Goal: Information Seeking & Learning: Learn about a topic

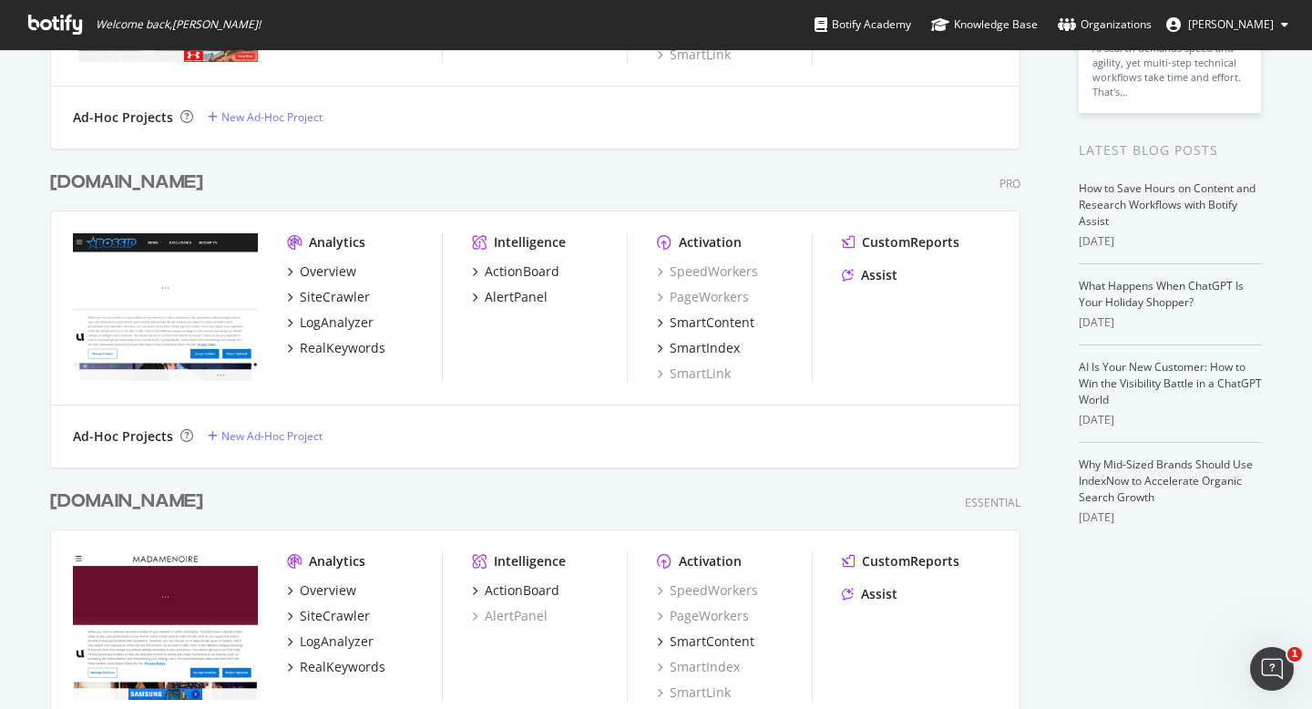
scroll to position [392, 0]
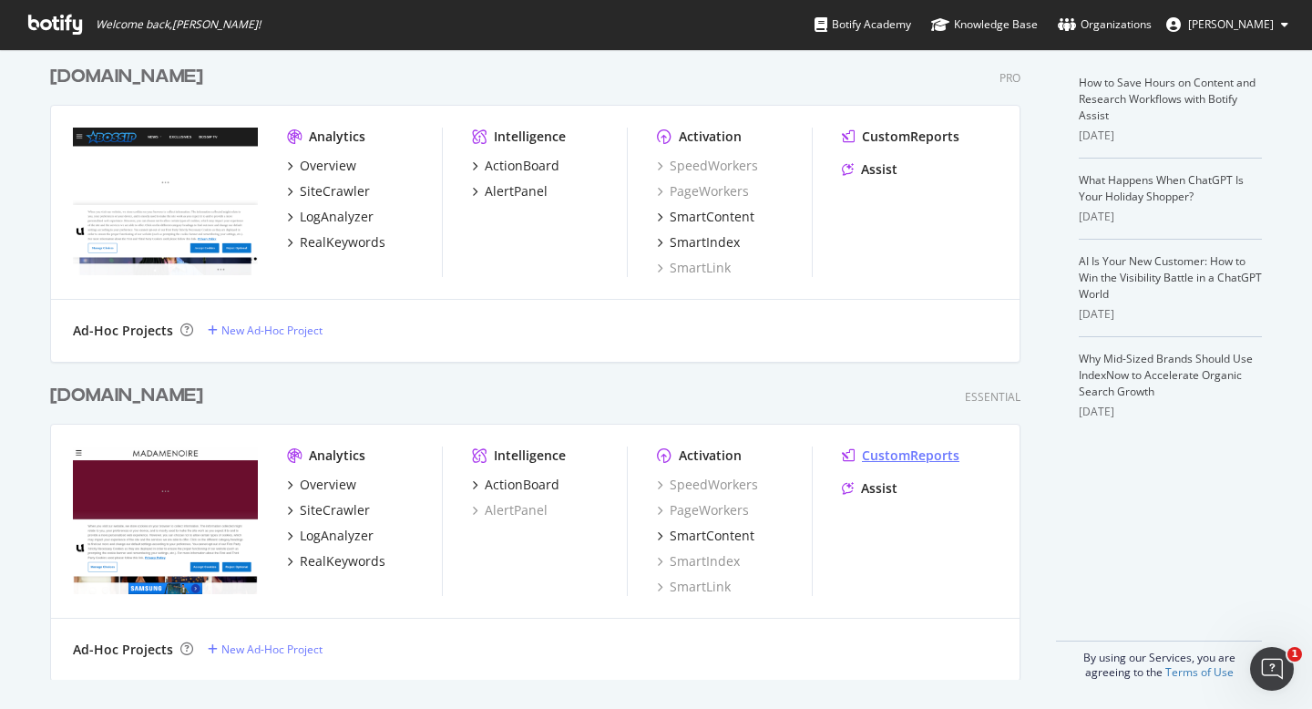
click at [888, 455] on div "CustomReports" at bounding box center [910, 455] width 97 height 18
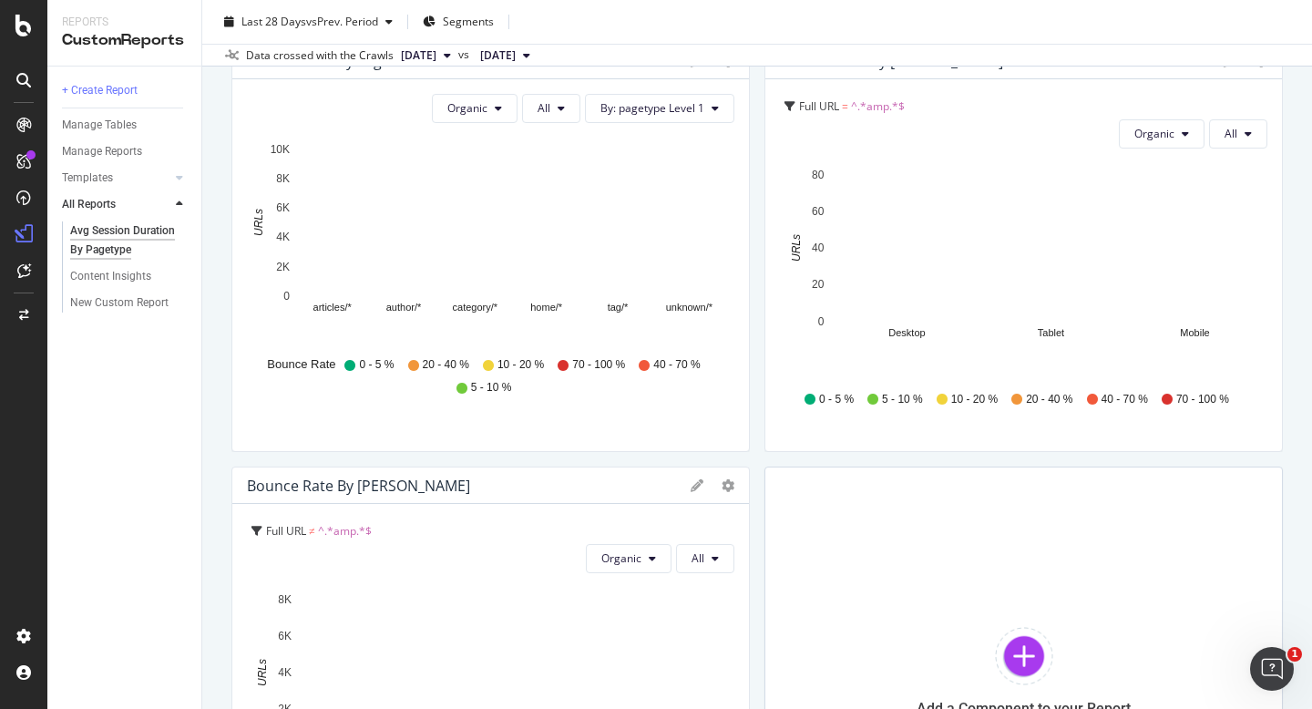
scroll to position [826, 0]
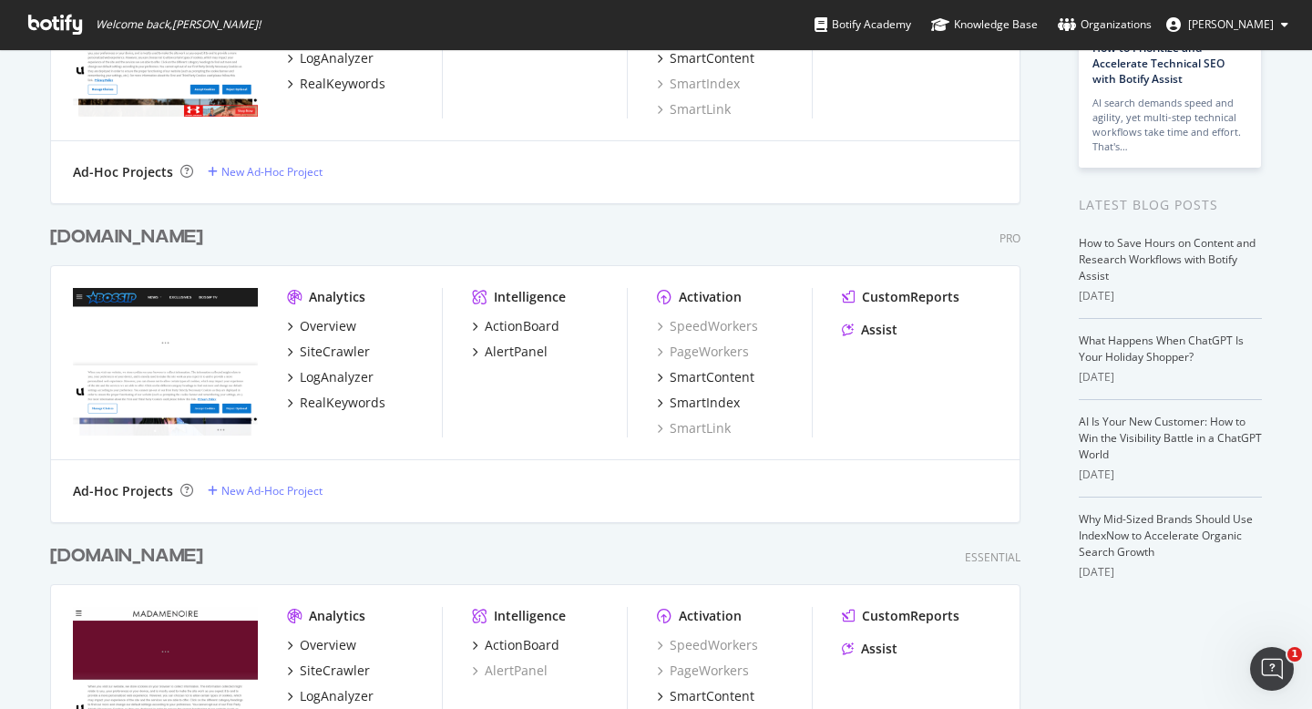
scroll to position [349, 0]
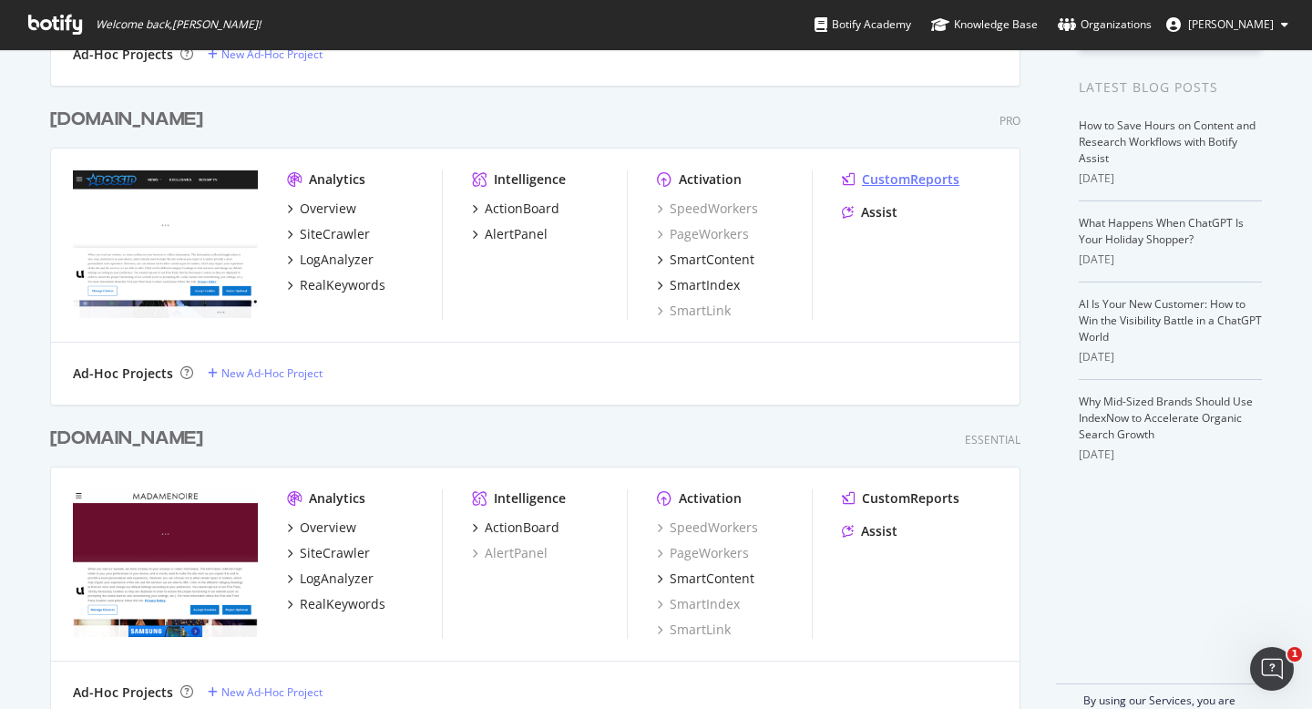
click at [943, 180] on div "CustomReports" at bounding box center [910, 179] width 97 height 18
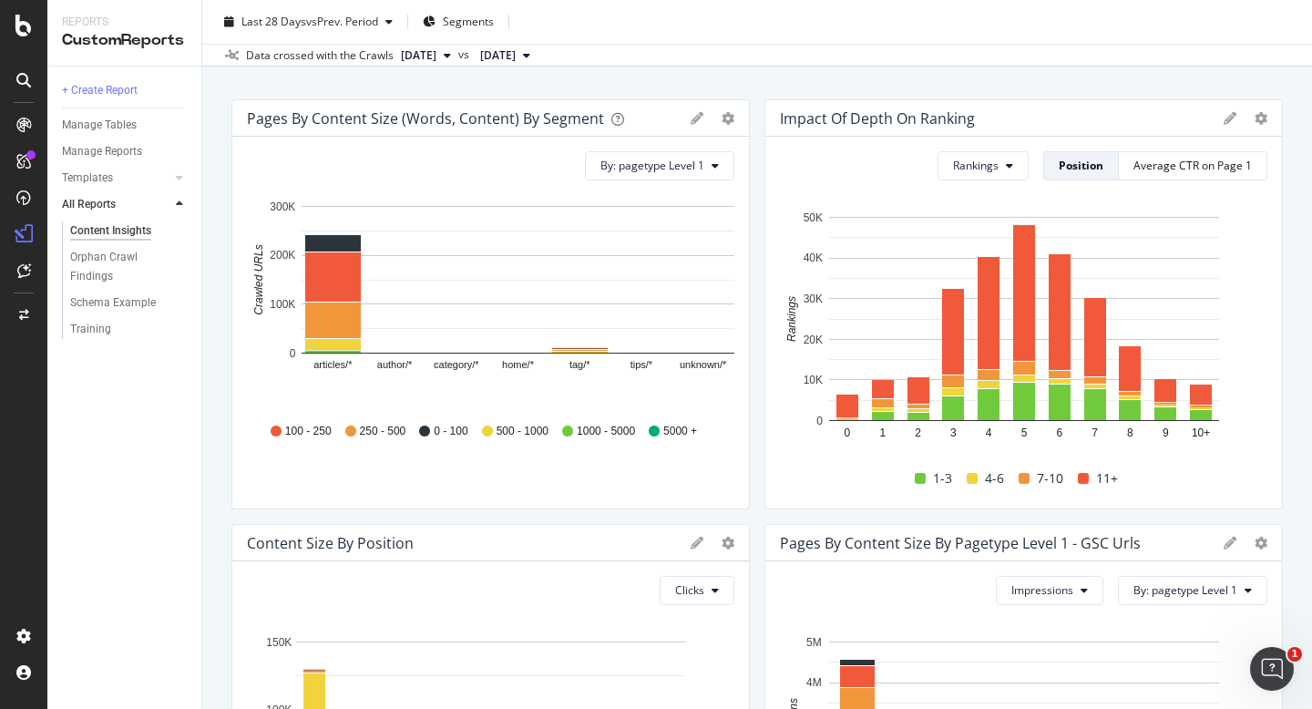
scroll to position [51, 0]
